Goal: Information Seeking & Learning: Learn about a topic

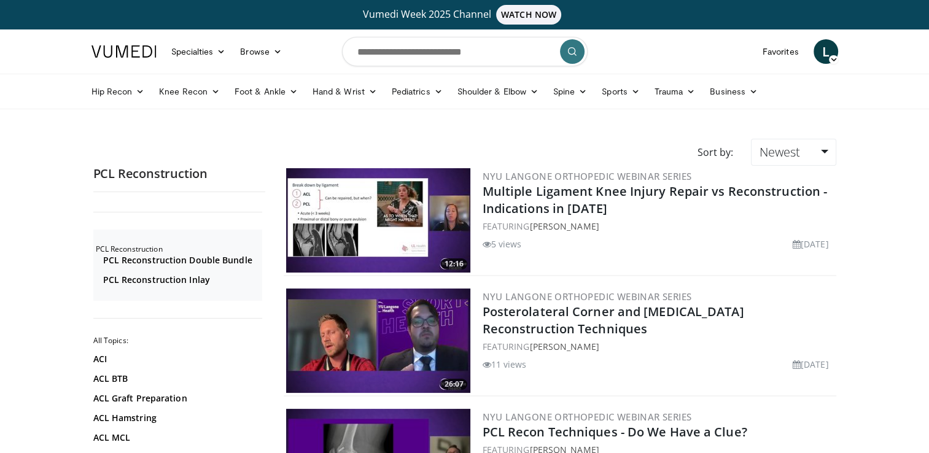
click at [845, 89] on div "Hip Recon Hip Arthroplasty Revision Hip Arthroplasty Hip Preservation Knee Reco…" at bounding box center [464, 91] width 761 height 34
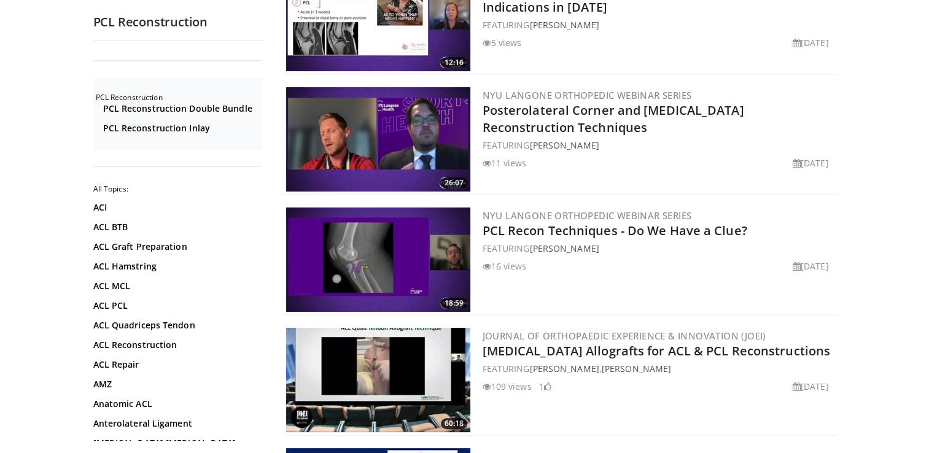
scroll to position [205, 0]
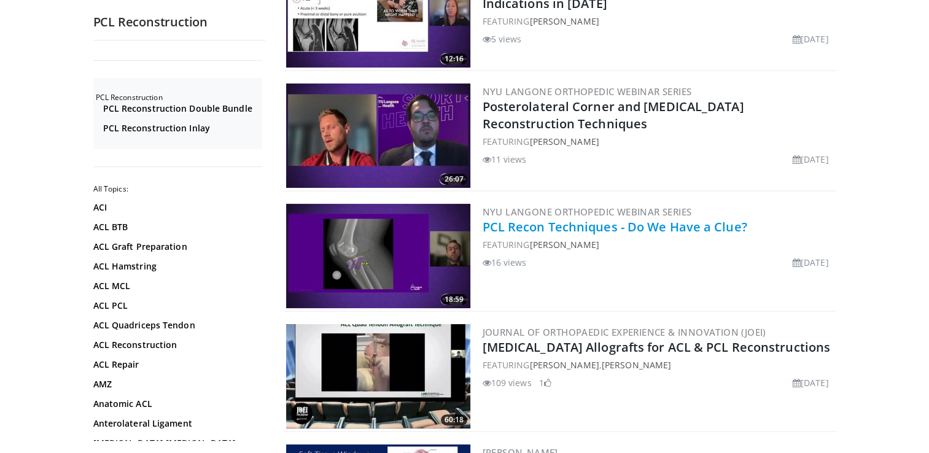
click at [614, 223] on link "PCL Recon Techniques - Do We Have a Clue?" at bounding box center [615, 227] width 265 height 17
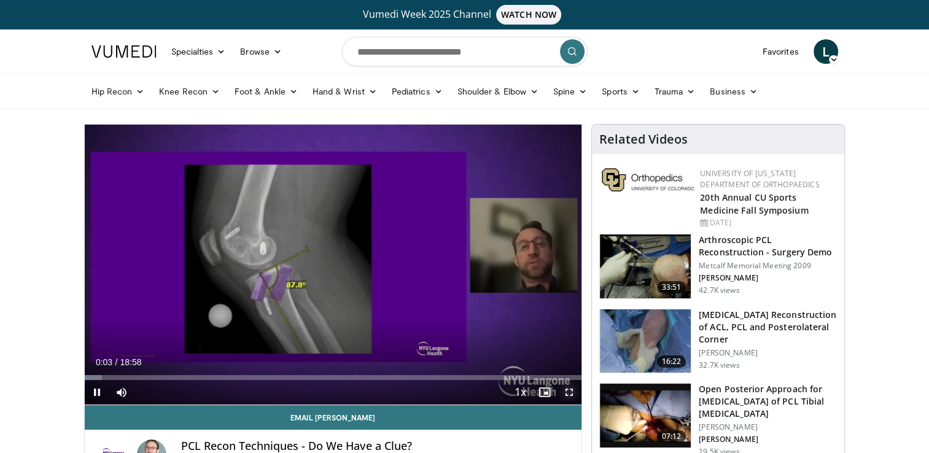
click at [569, 394] on span "Video Player" at bounding box center [569, 392] width 25 height 25
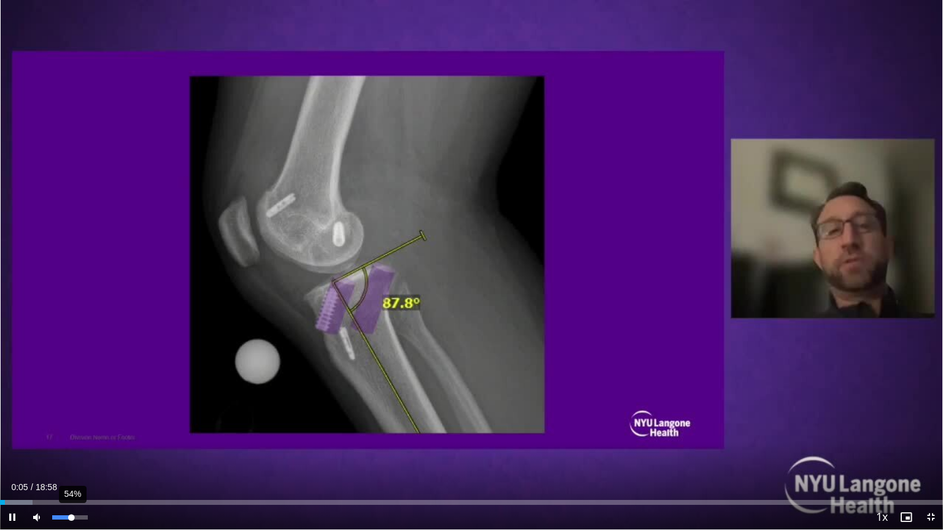
click at [71, 452] on div "54%" at bounding box center [69, 518] width 35 height 4
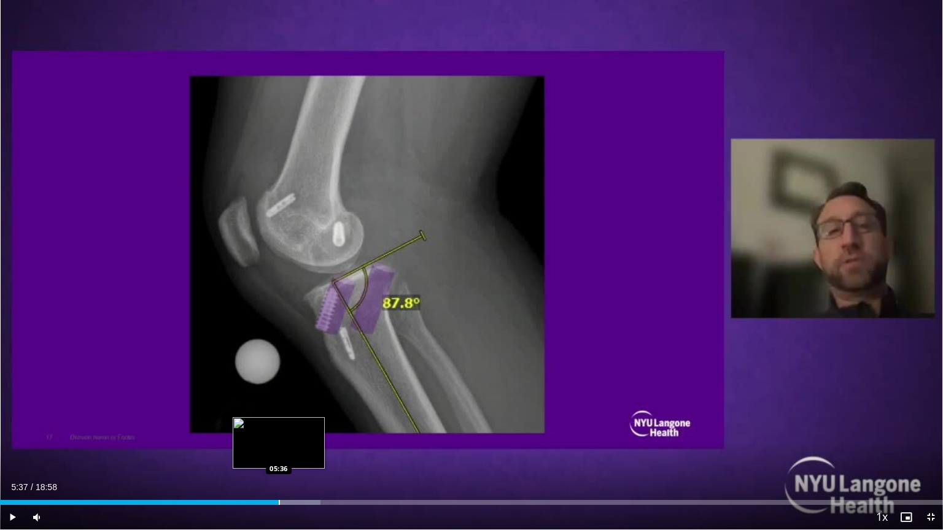
click at [279, 452] on div "Progress Bar" at bounding box center [279, 502] width 1 height 5
click at [291, 452] on div "Progress Bar" at bounding box center [291, 502] width 1 height 5
click at [315, 452] on div "Loaded : 35.73% 06:20 06:20" at bounding box center [471, 500] width 943 height 12
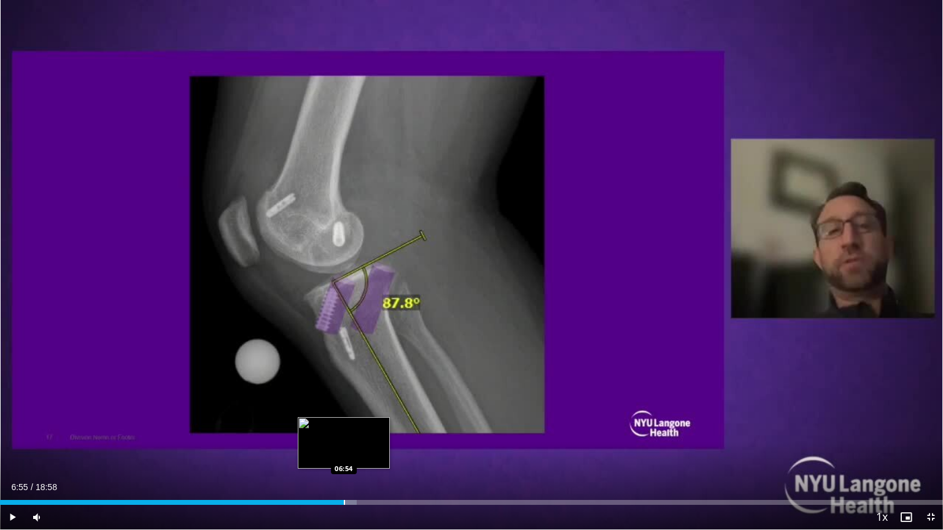
click at [344, 452] on div "Loaded : 37.82% 06:55 06:54" at bounding box center [471, 500] width 943 height 12
click at [377, 452] on div "Loaded : 41.84% 07:02 07:34" at bounding box center [471, 500] width 943 height 12
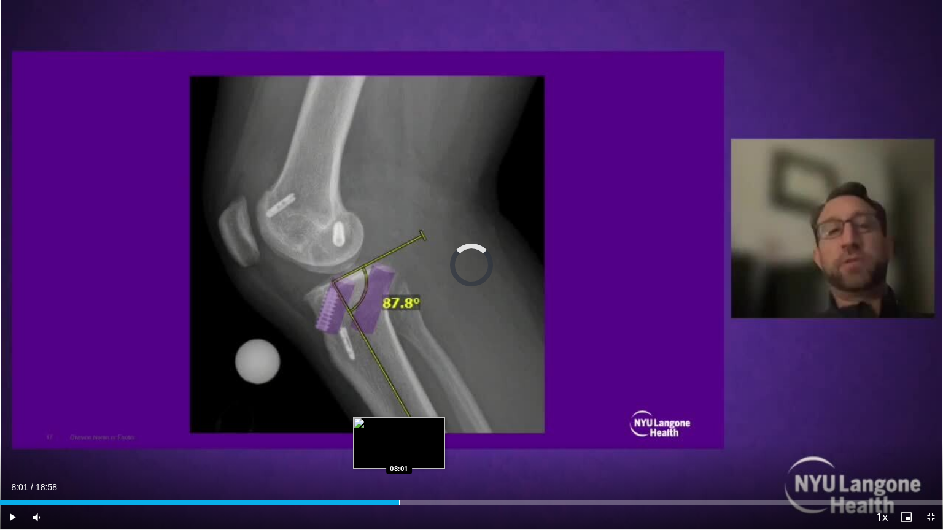
click at [399, 452] on div "Progress Bar" at bounding box center [399, 502] width 1 height 5
click at [414, 452] on div "Progress Bar" at bounding box center [414, 502] width 1 height 5
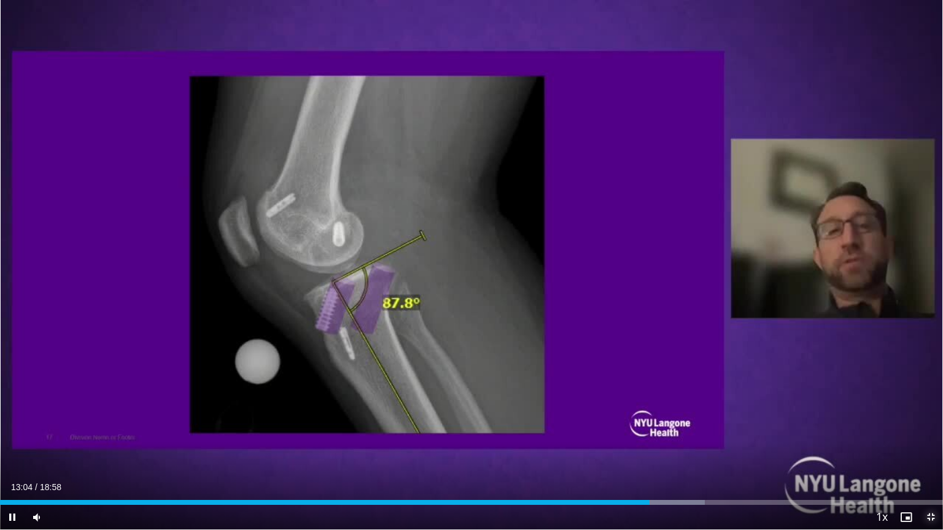
click at [925, 452] on span "Video Player" at bounding box center [930, 517] width 25 height 25
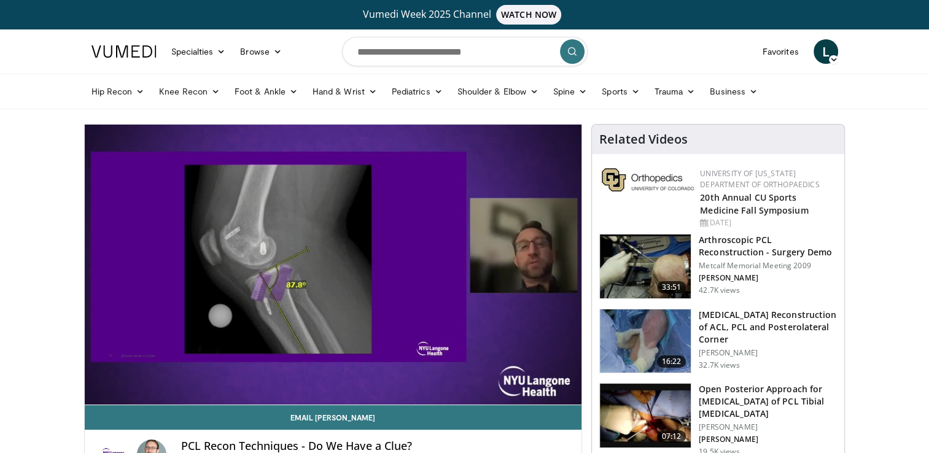
click at [740, 254] on h3 "Arthroscopic PCL Reconstruction - Surgery Demo" at bounding box center [768, 246] width 138 height 25
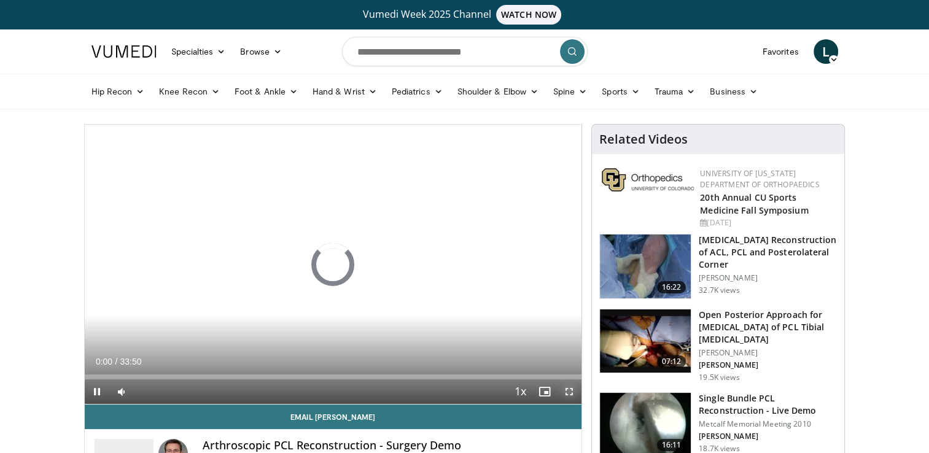
click at [565, 395] on span "Video Player" at bounding box center [569, 391] width 25 height 25
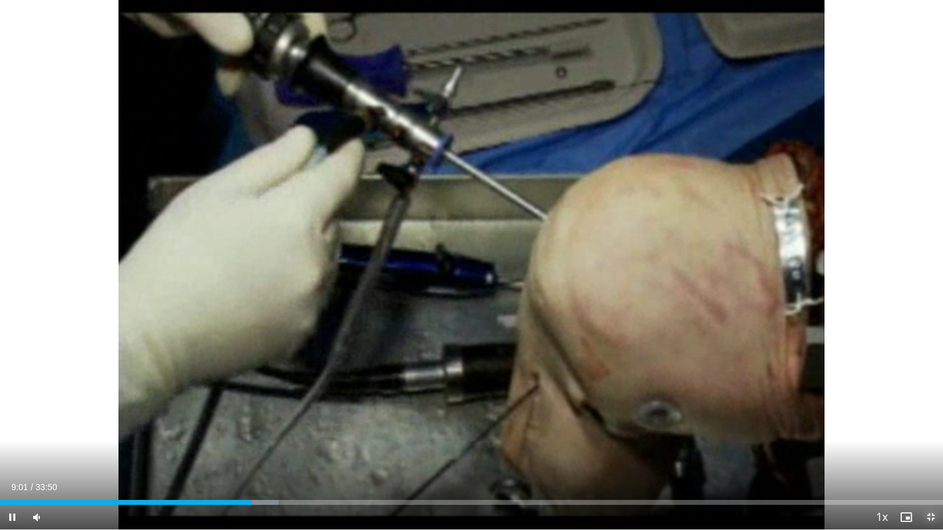
click at [928, 452] on span "Video Player" at bounding box center [930, 517] width 25 height 25
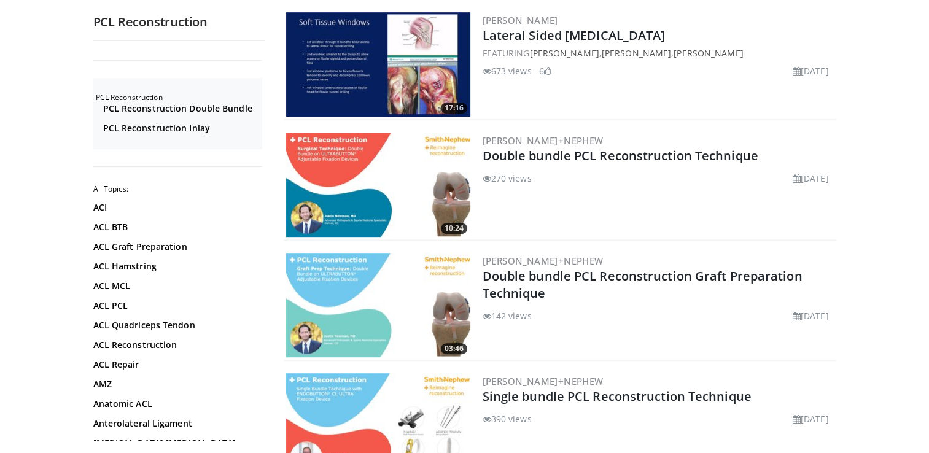
scroll to position [641, 0]
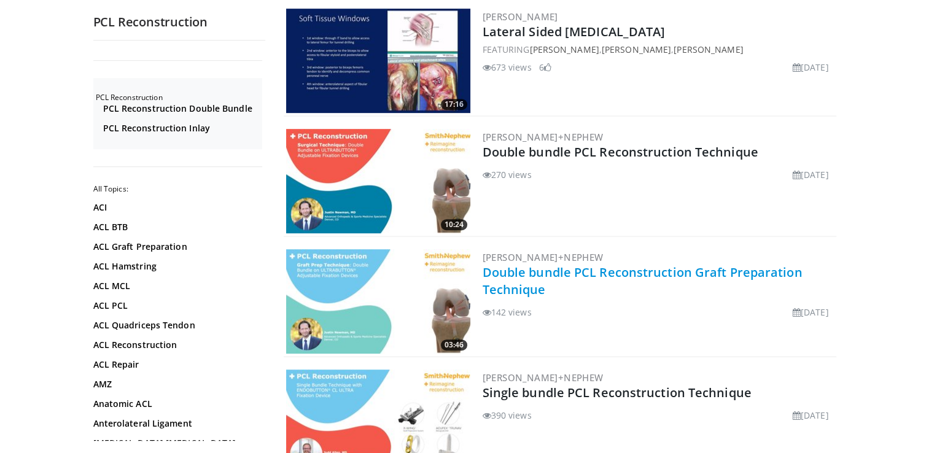
click at [592, 270] on link "Double bundle PCL Reconstruction Graft Preparation Technique" at bounding box center [643, 281] width 320 height 34
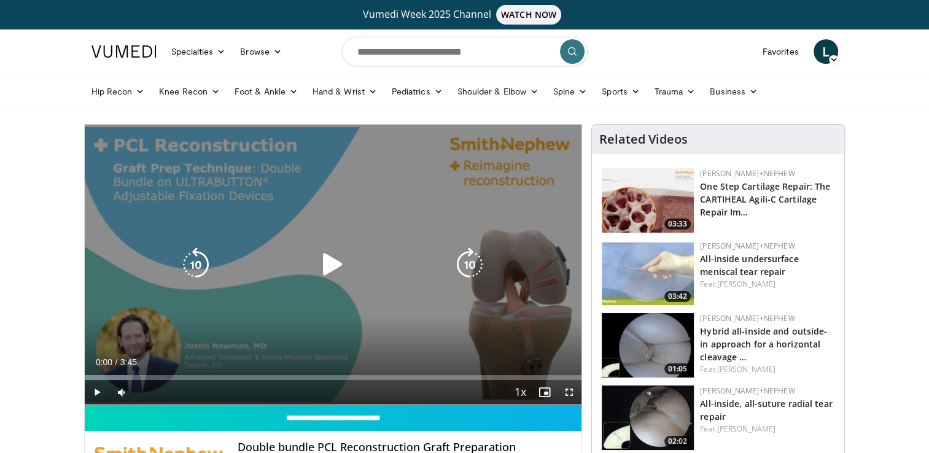
click at [334, 268] on icon "Video Player" at bounding box center [333, 264] width 34 height 34
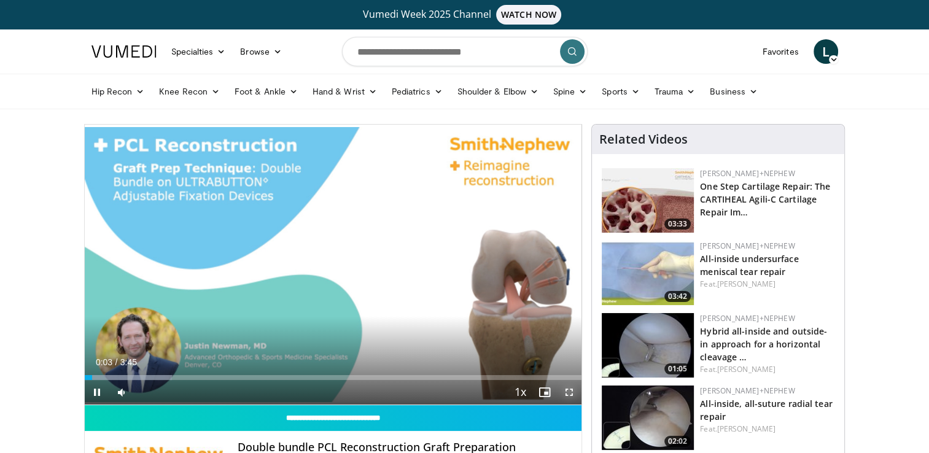
click at [565, 395] on span "Video Player" at bounding box center [569, 392] width 25 height 25
click at [570, 395] on span "Video Player" at bounding box center [569, 392] width 25 height 25
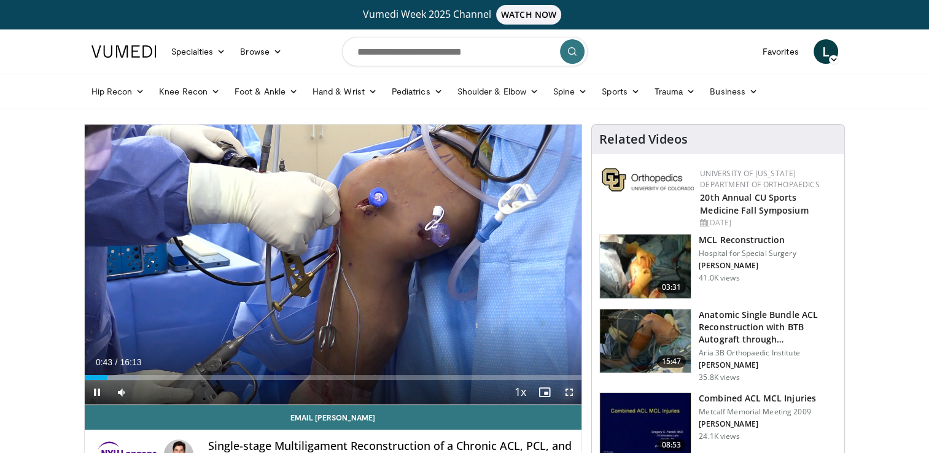
click at [570, 396] on span "Video Player" at bounding box center [569, 392] width 25 height 25
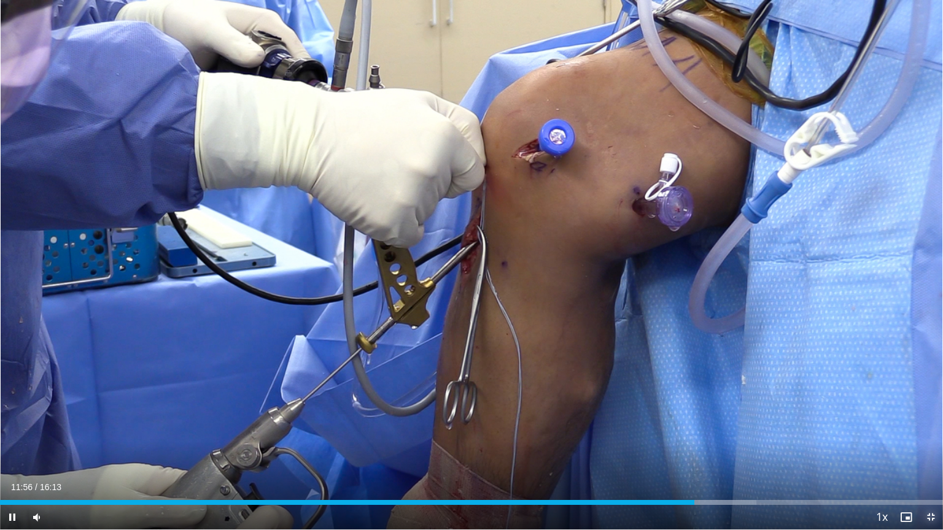
click at [928, 452] on span "Video Player" at bounding box center [930, 517] width 25 height 25
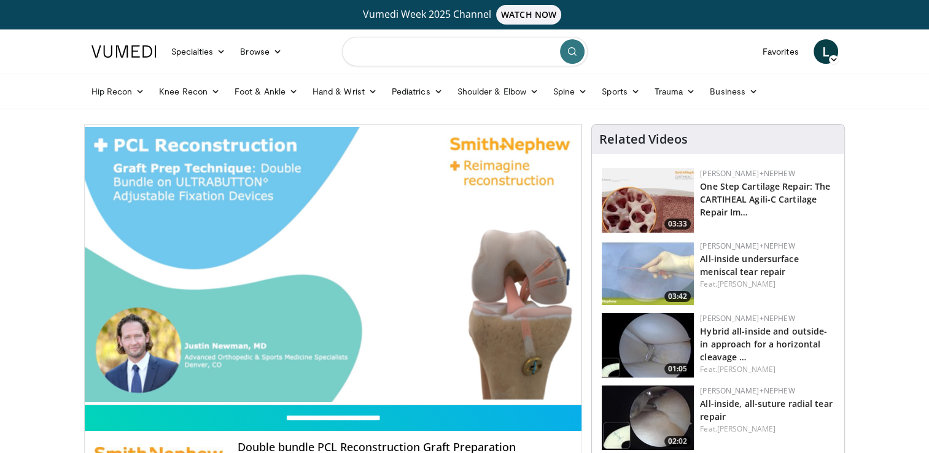
click at [384, 48] on input "Search topics, interventions" at bounding box center [465, 51] width 246 height 29
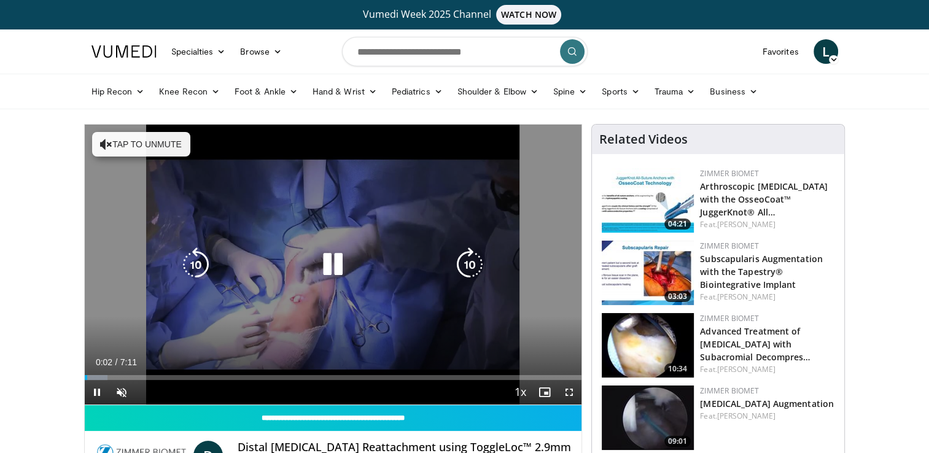
click at [126, 142] on button "Tap to unmute" at bounding box center [141, 144] width 98 height 25
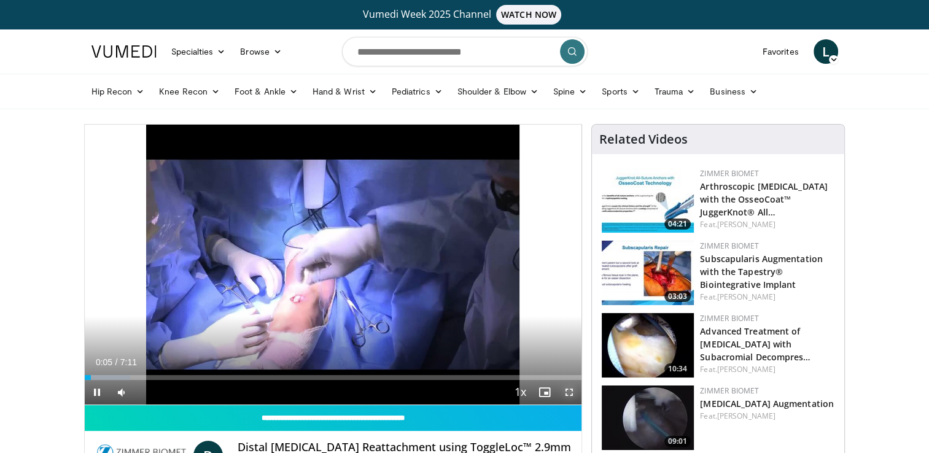
click at [562, 396] on span "Video Player" at bounding box center [569, 392] width 25 height 25
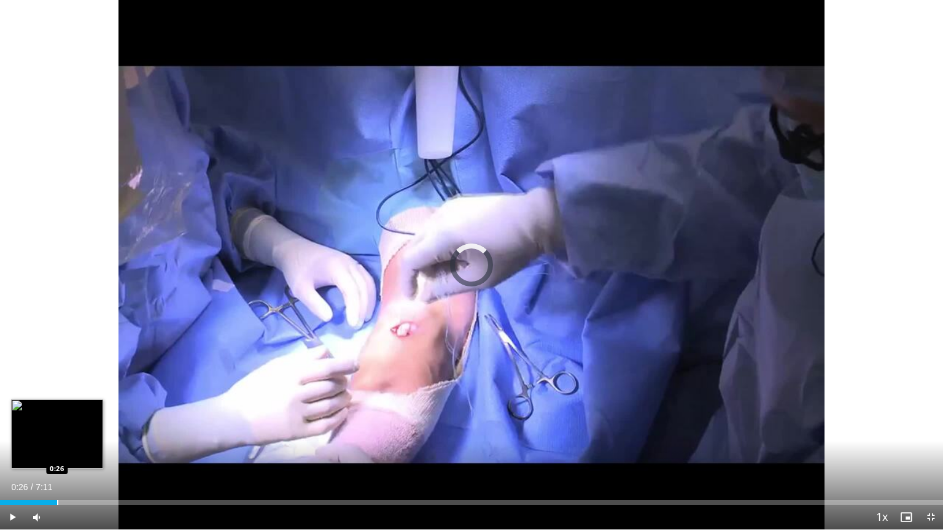
click at [57, 452] on div "Progress Bar" at bounding box center [57, 502] width 1 height 5
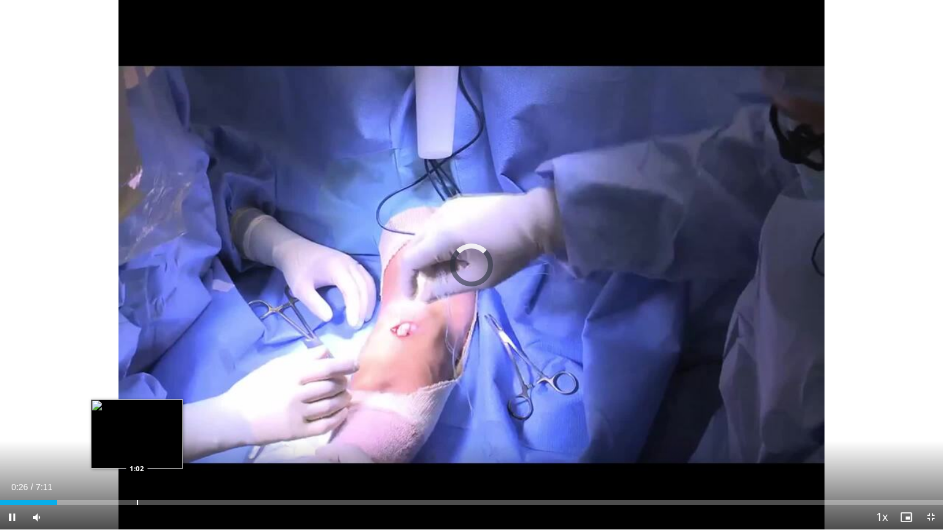
click at [138, 452] on div "Progress Bar" at bounding box center [137, 502] width 1 height 5
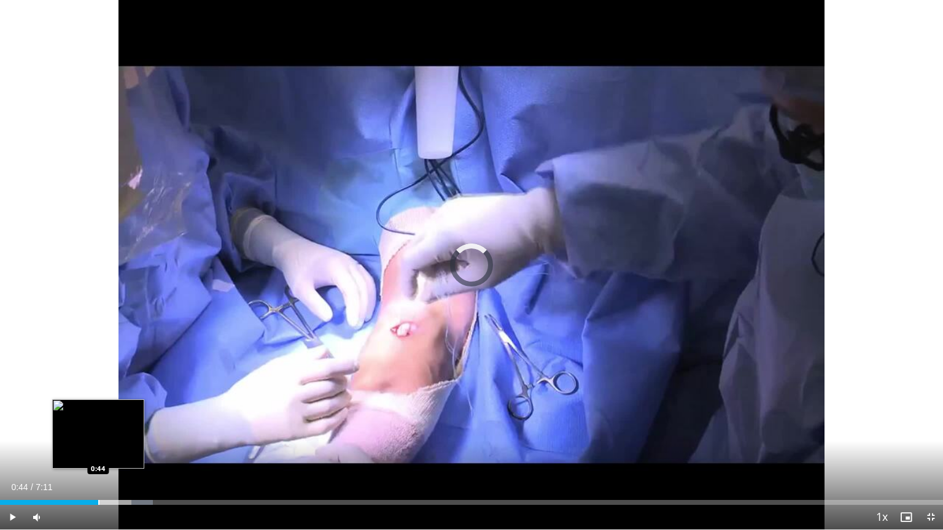
click at [98, 452] on div "Progress Bar" at bounding box center [98, 502] width 1 height 5
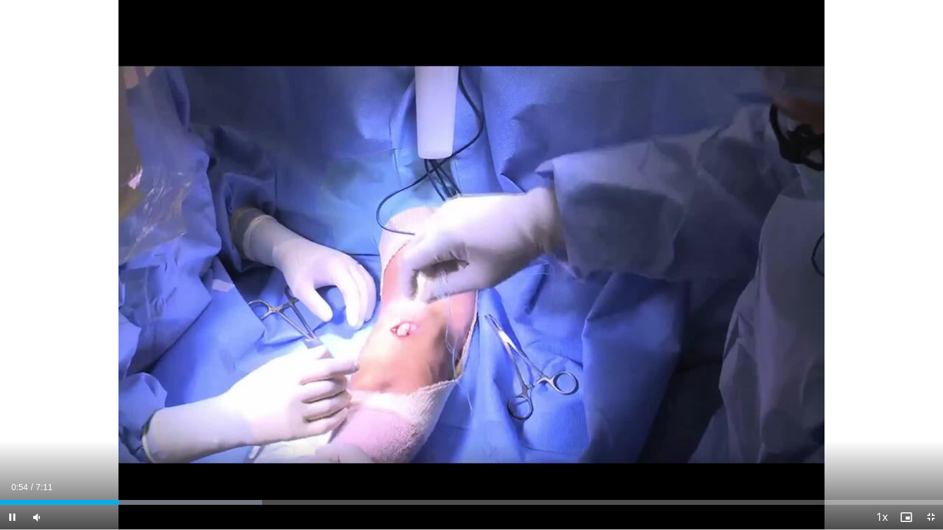
click at [141, 452] on div "Current Time 0:54 / Duration 7:11 Pause Skip Backward Skip Forward Mute Loaded …" at bounding box center [471, 517] width 943 height 25
click at [141, 452] on video-js "**********" at bounding box center [471, 265] width 943 height 530
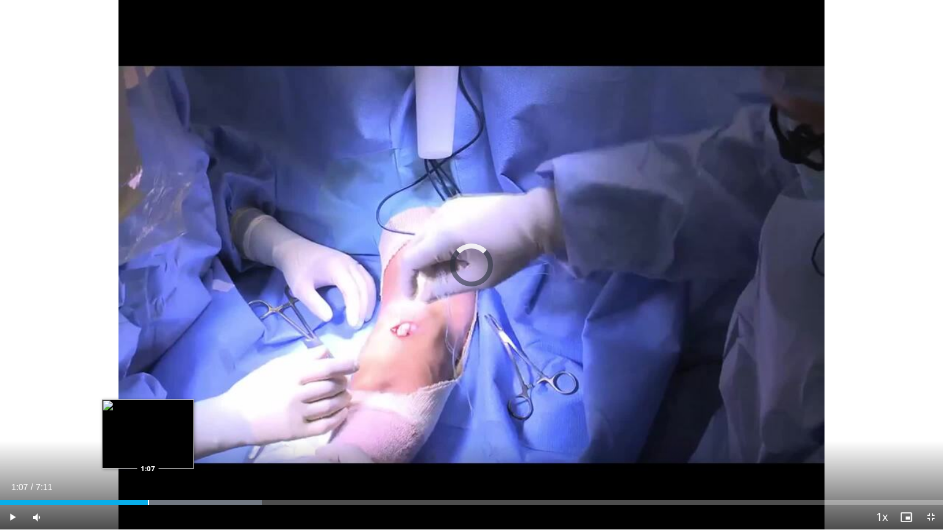
click at [147, 452] on div "Loaded : 27.78% 1:07 1:07" at bounding box center [471, 500] width 943 height 12
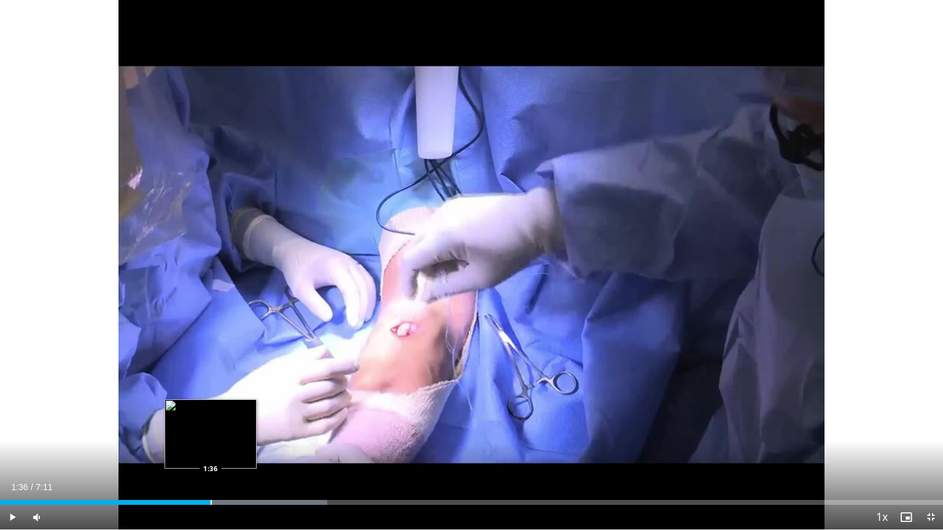
click at [211, 452] on div "Progress Bar" at bounding box center [211, 502] width 1 height 5
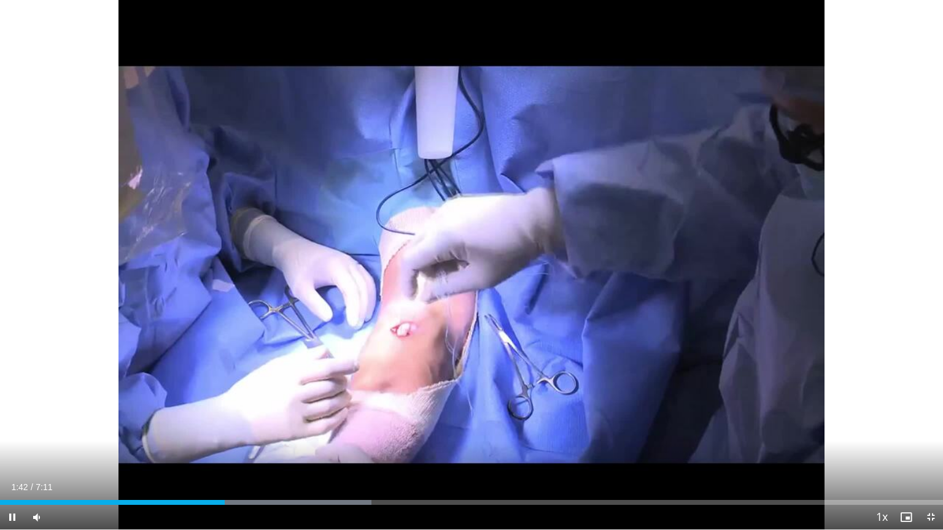
click at [259, 452] on div "Current Time 1:42 / Duration 7:11 Pause Skip Backward Skip Forward Mute 42% Loa…" at bounding box center [471, 517] width 943 height 25
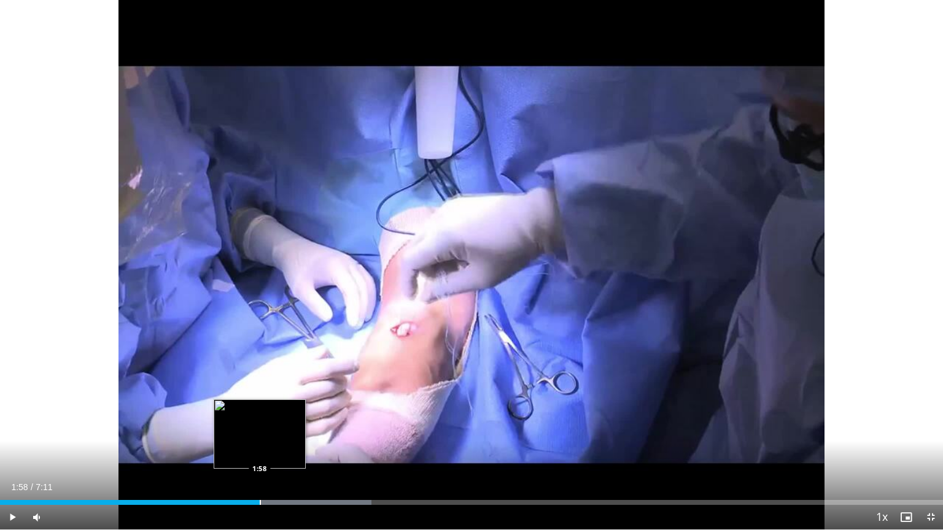
click at [260, 452] on div "Progress Bar" at bounding box center [260, 502] width 1 height 5
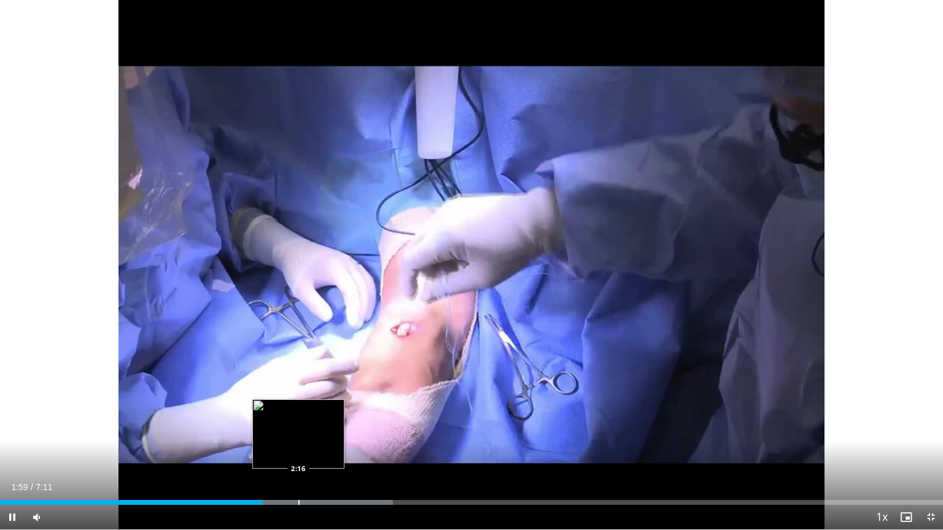
click at [298, 452] on div "Loaded : 41.68% 2:00 2:16" at bounding box center [471, 500] width 943 height 12
click at [298, 452] on video-js "**********" at bounding box center [471, 265] width 943 height 530
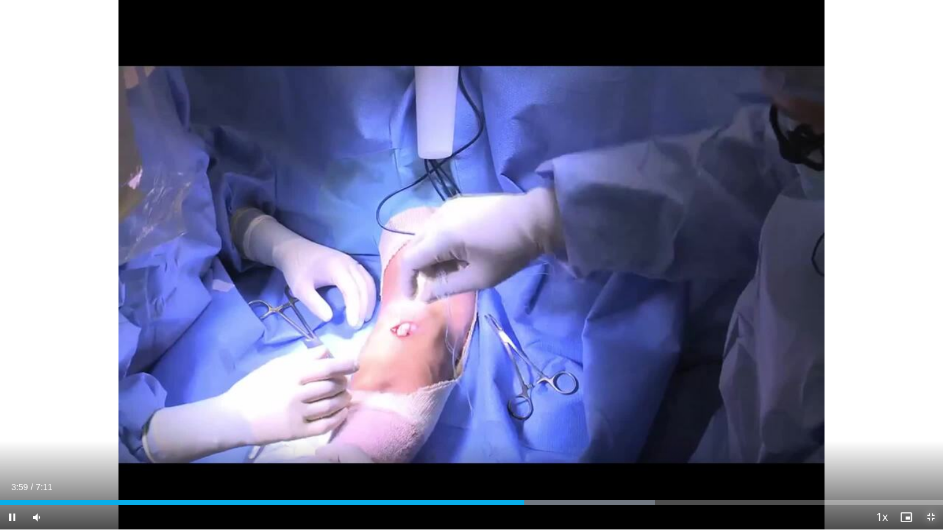
click at [933, 452] on span "Video Player" at bounding box center [930, 517] width 25 height 25
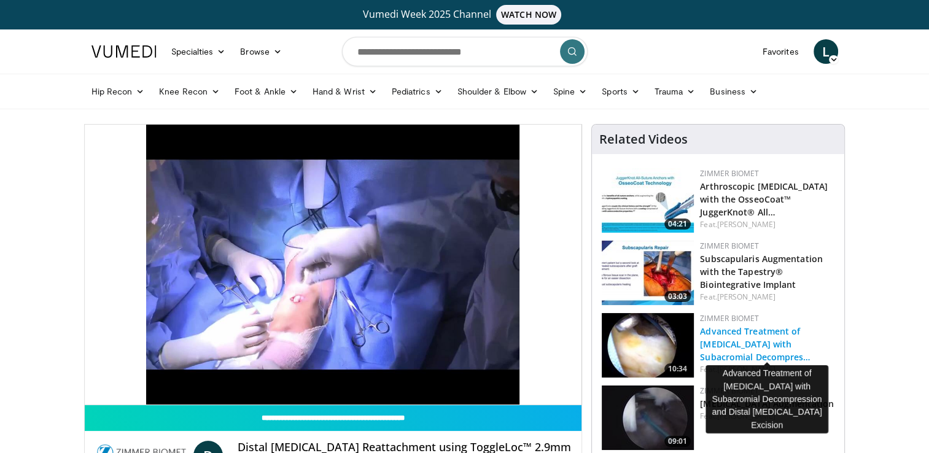
click at [739, 343] on link "Advanced Treatment of Rotator Cuff Repair with Subacromial Decompres…" at bounding box center [755, 343] width 111 height 37
